Goal: Transaction & Acquisition: Purchase product/service

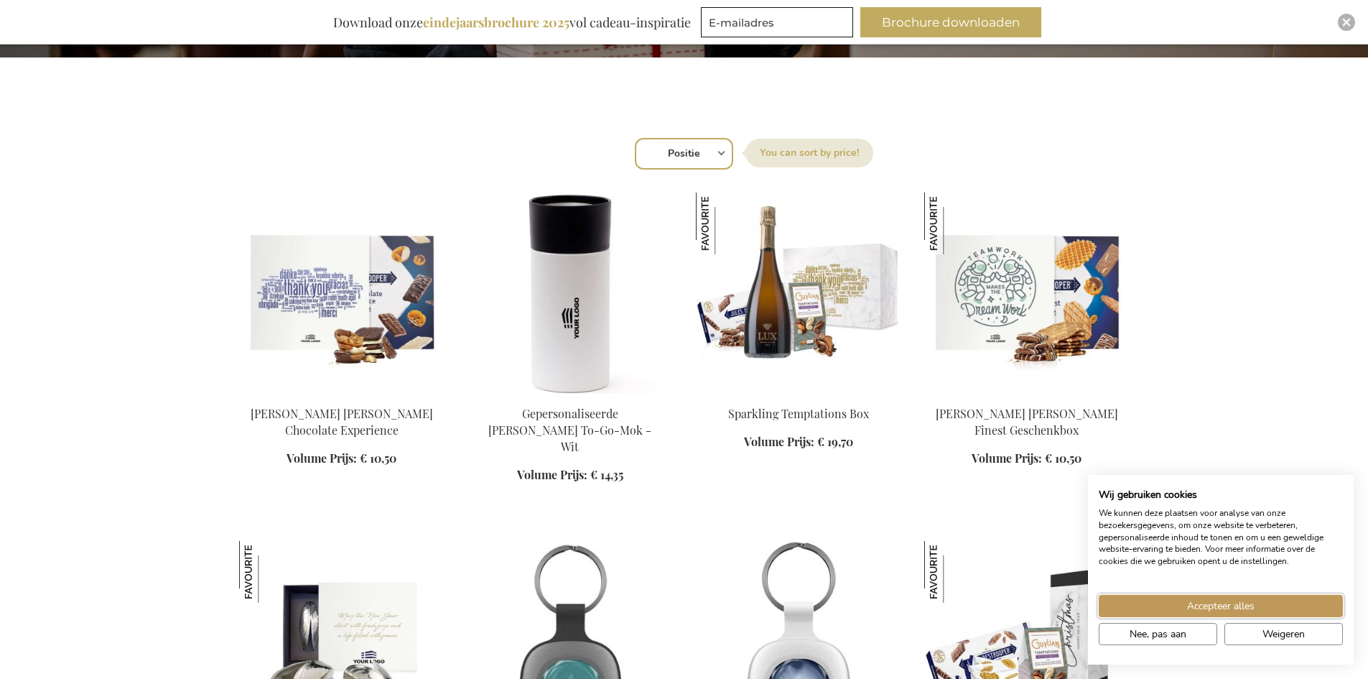
click at [1227, 600] on span "Accepteer alles" at bounding box center [1220, 605] width 67 height 15
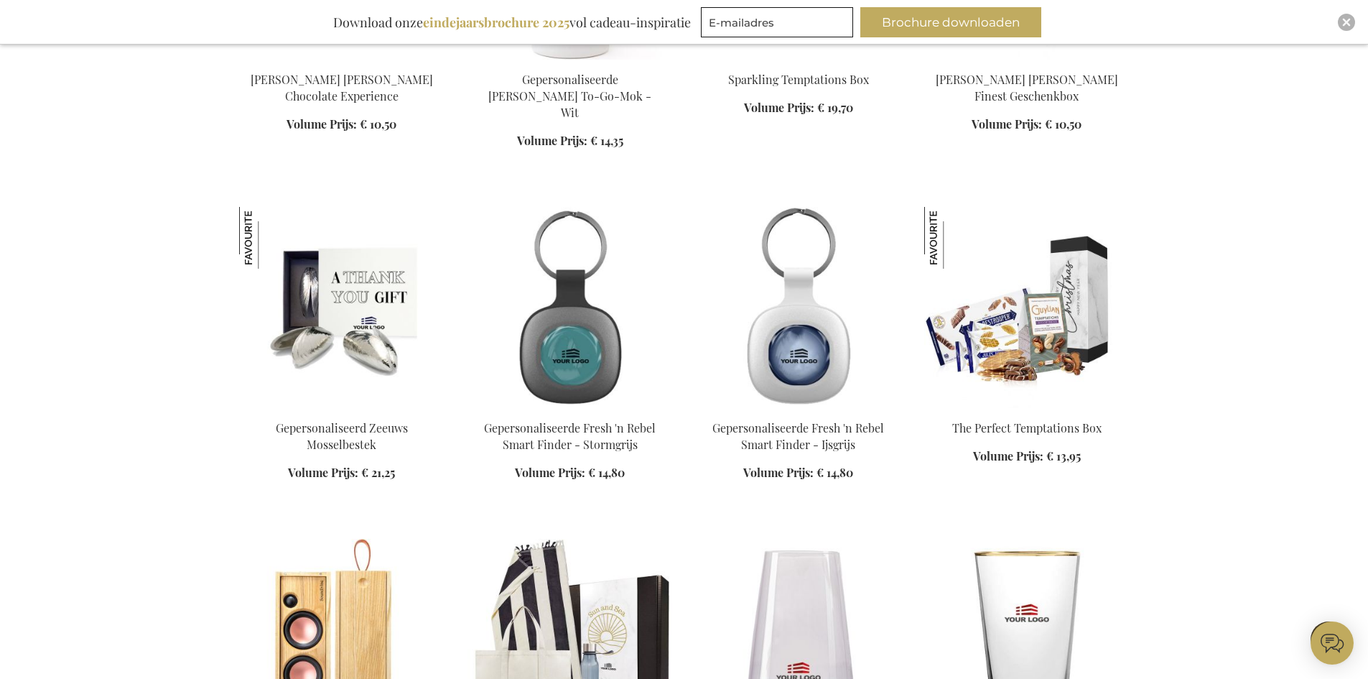
scroll to position [790, 0]
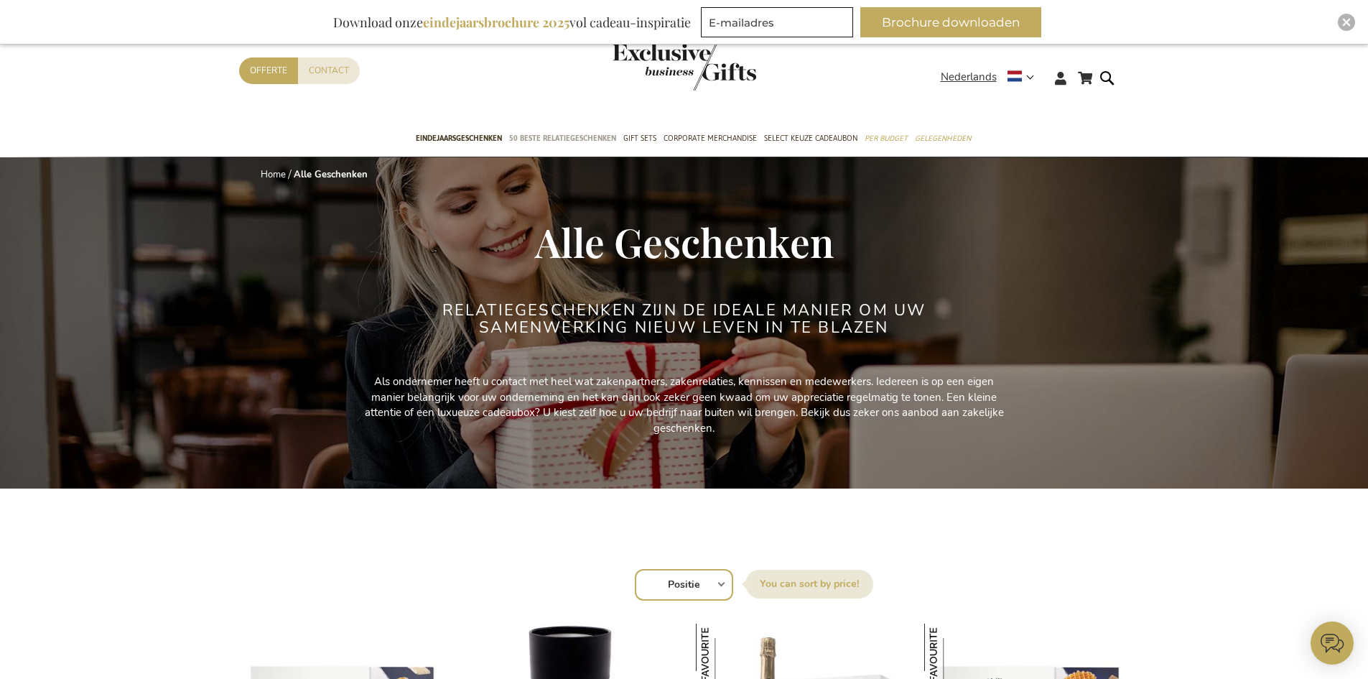
click at [578, 139] on span "50 beste relatiegeschenken" at bounding box center [562, 138] width 107 height 15
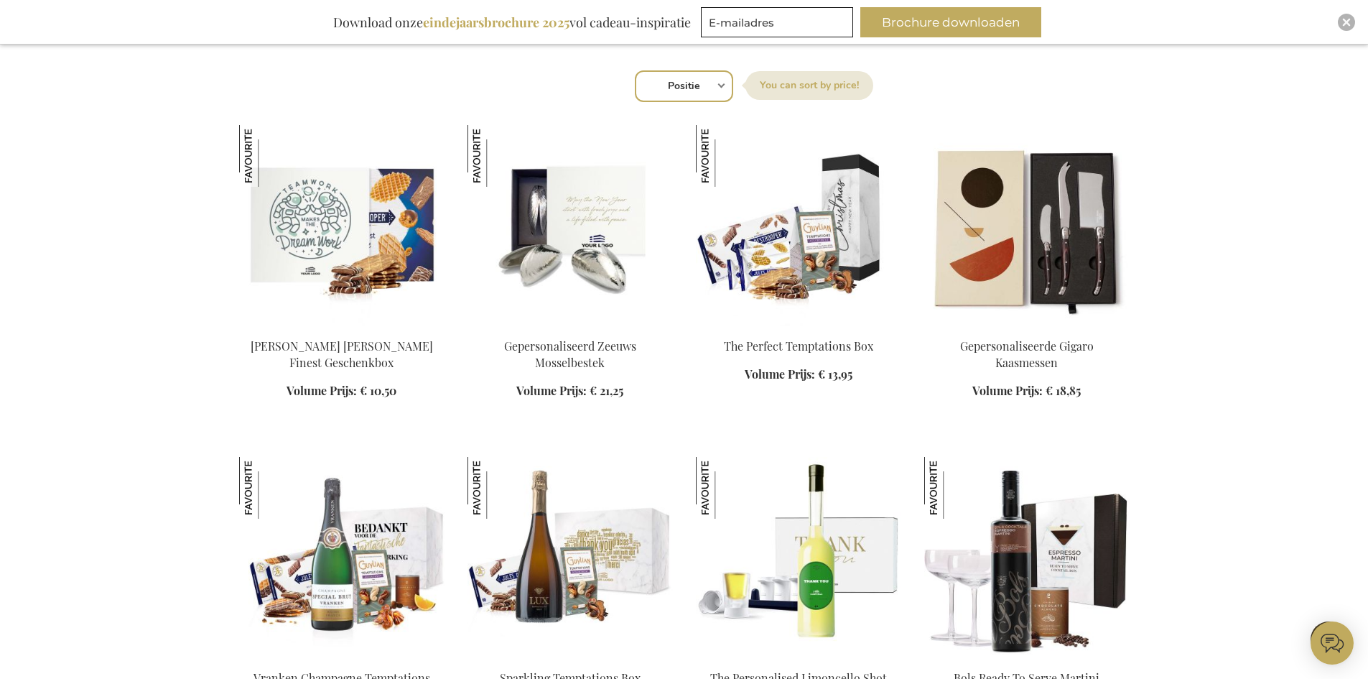
scroll to position [431, 0]
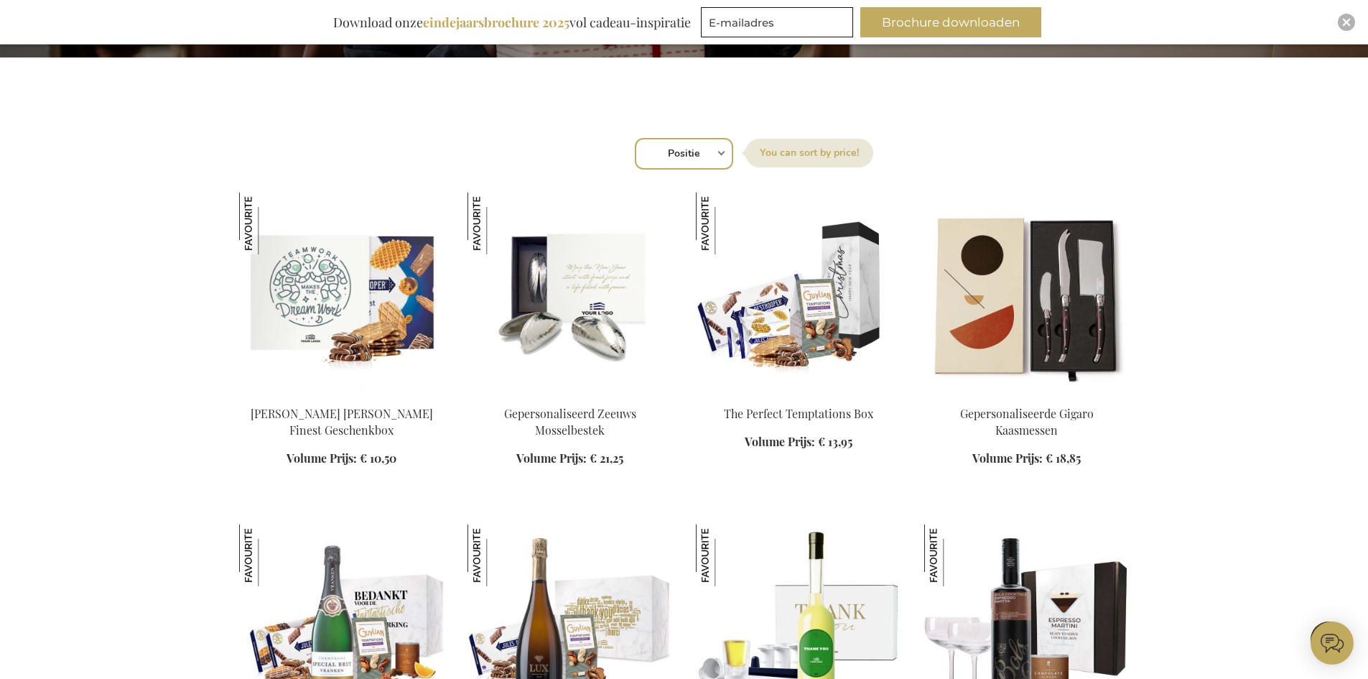
click at [704, 155] on select "Positie Best Sellers Meest bekeken Nieuw Biggest Saving Price: low to high Pric…" at bounding box center [684, 154] width 98 height 32
select select "price_desc"
click at [635, 138] on select "Positie Best Sellers Meest bekeken Nieuw Biggest Saving Price: low to high Pric…" at bounding box center [684, 154] width 98 height 32
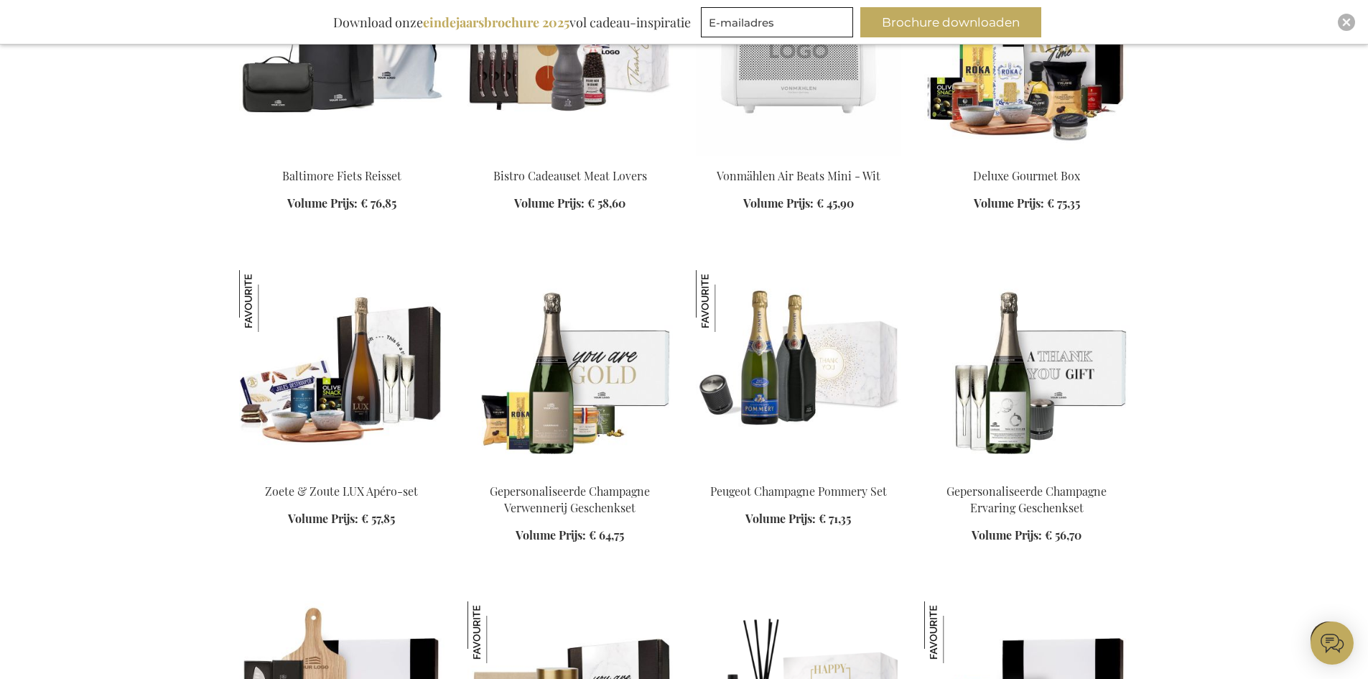
scroll to position [2226, 0]
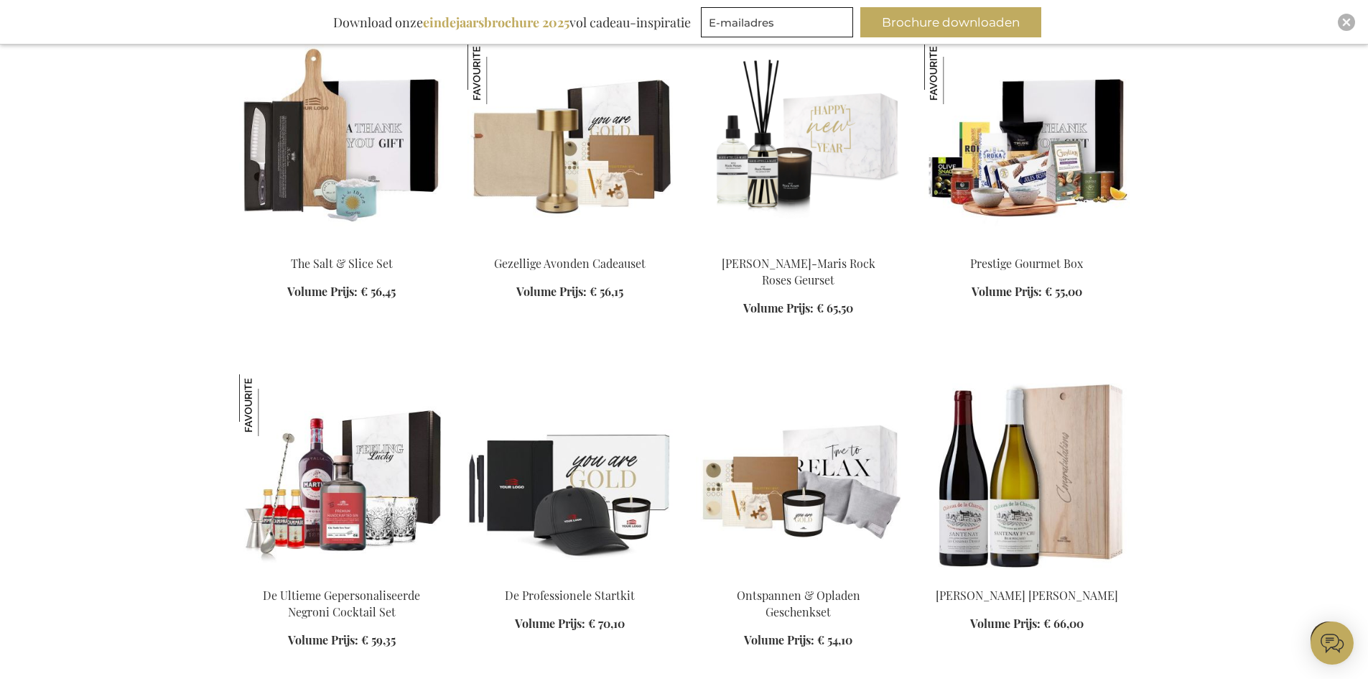
scroll to position [2513, 0]
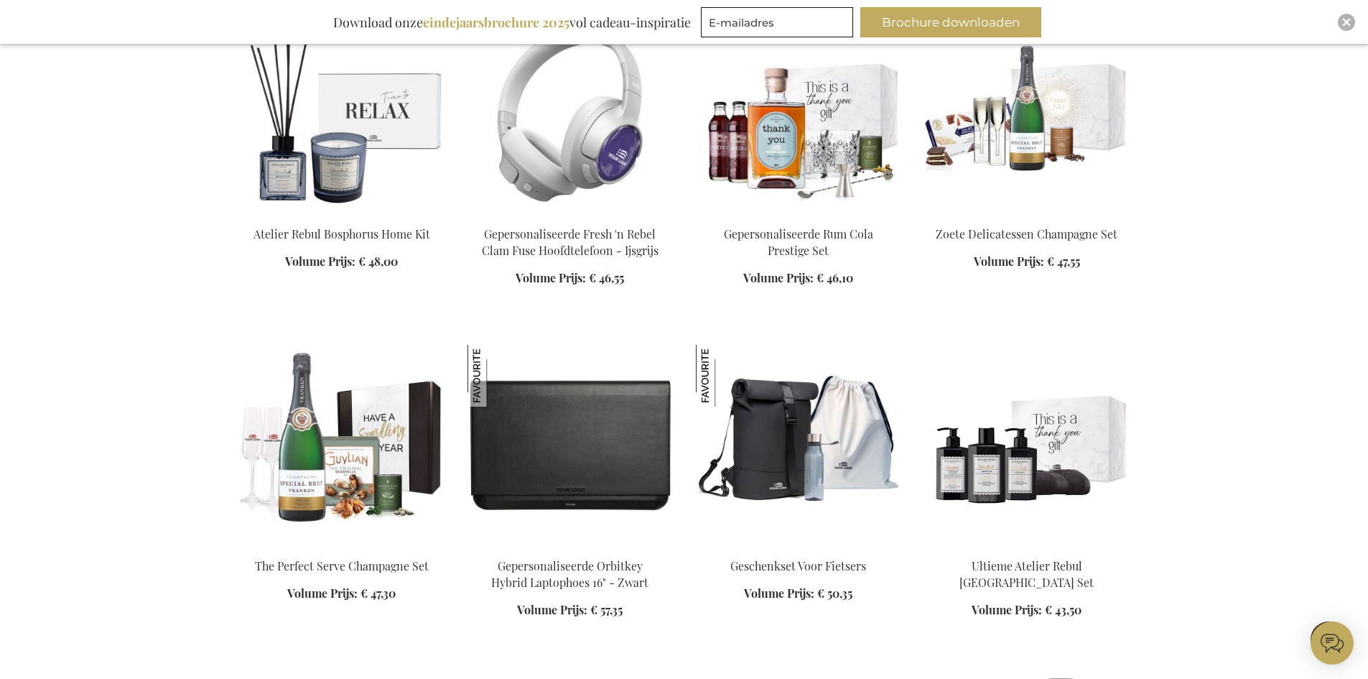
scroll to position [3662, 0]
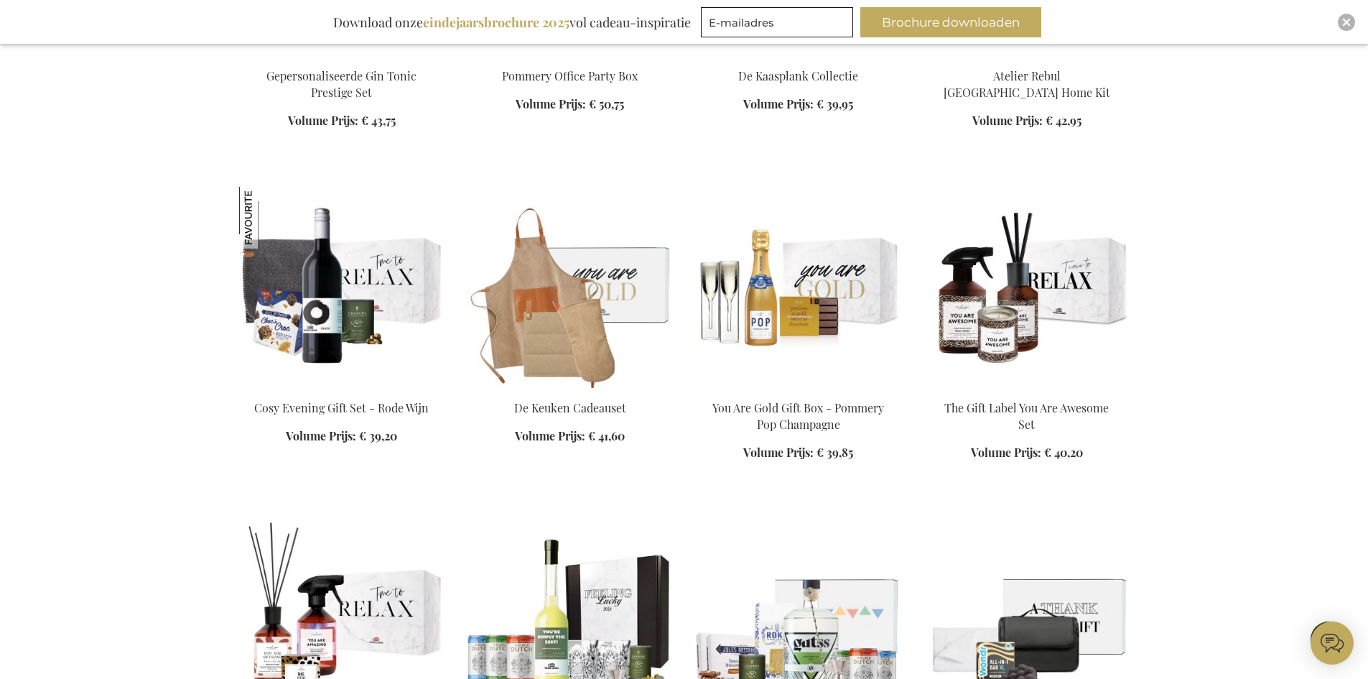
scroll to position [5314, 0]
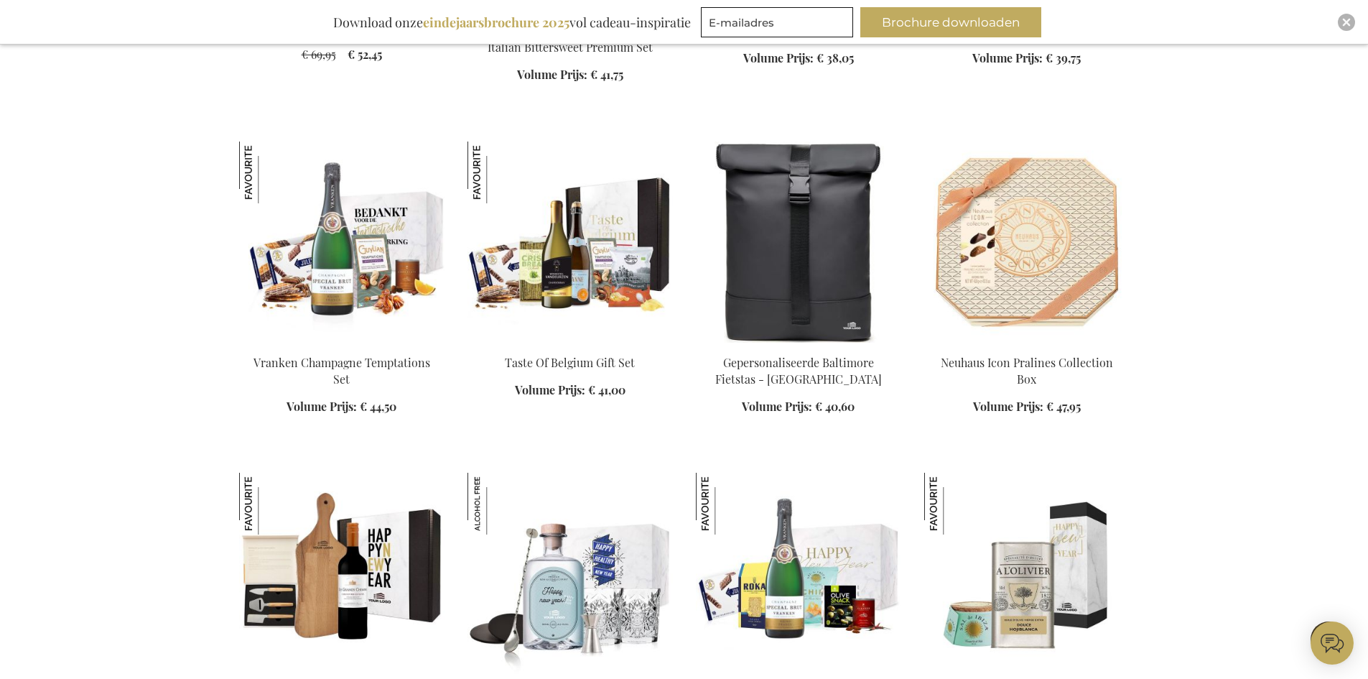
scroll to position [6462, 0]
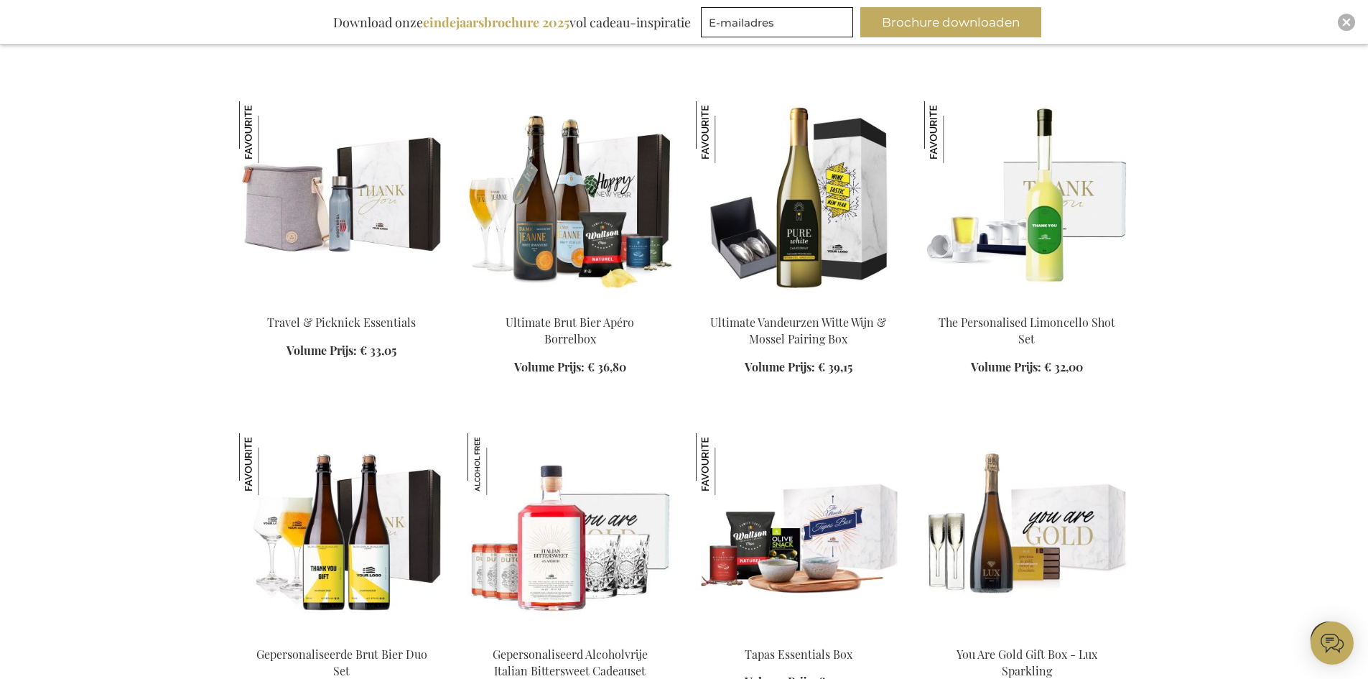
scroll to position [7180, 0]
